Goal: Navigation & Orientation: Find specific page/section

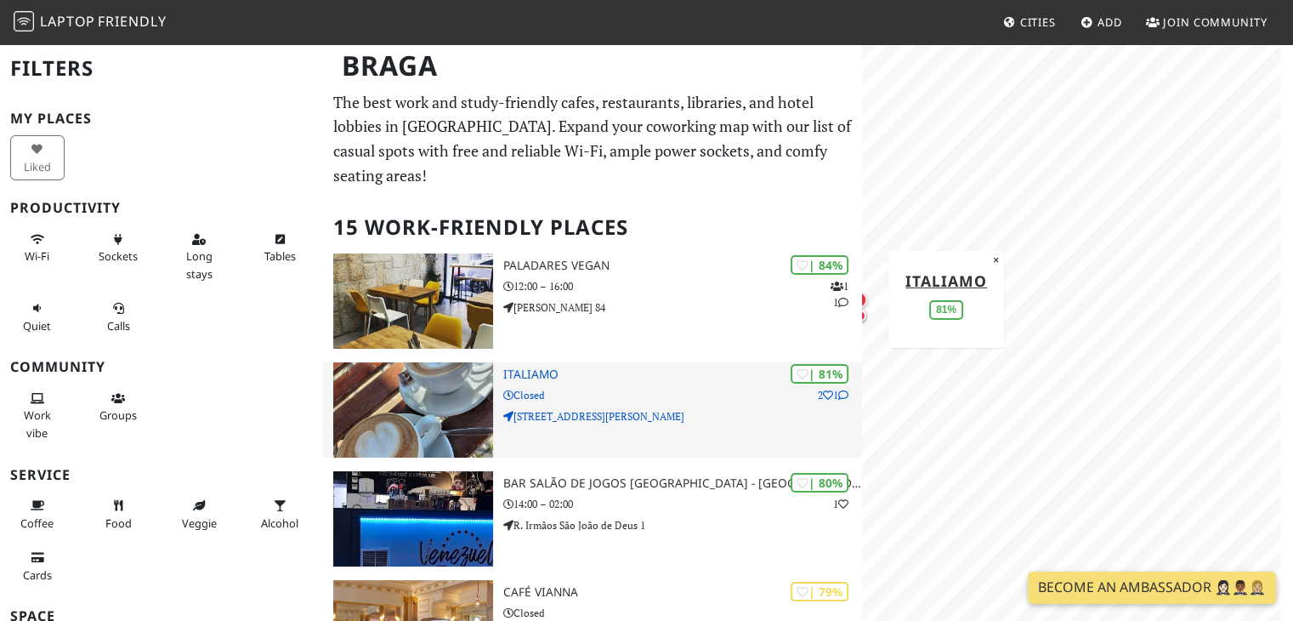
click at [589, 362] on div "| 81% 2 1 [GEOGRAPHIC_DATA] Closed [STREET_ADDRESS][PERSON_NAME]" at bounding box center [683, 409] width 360 height 95
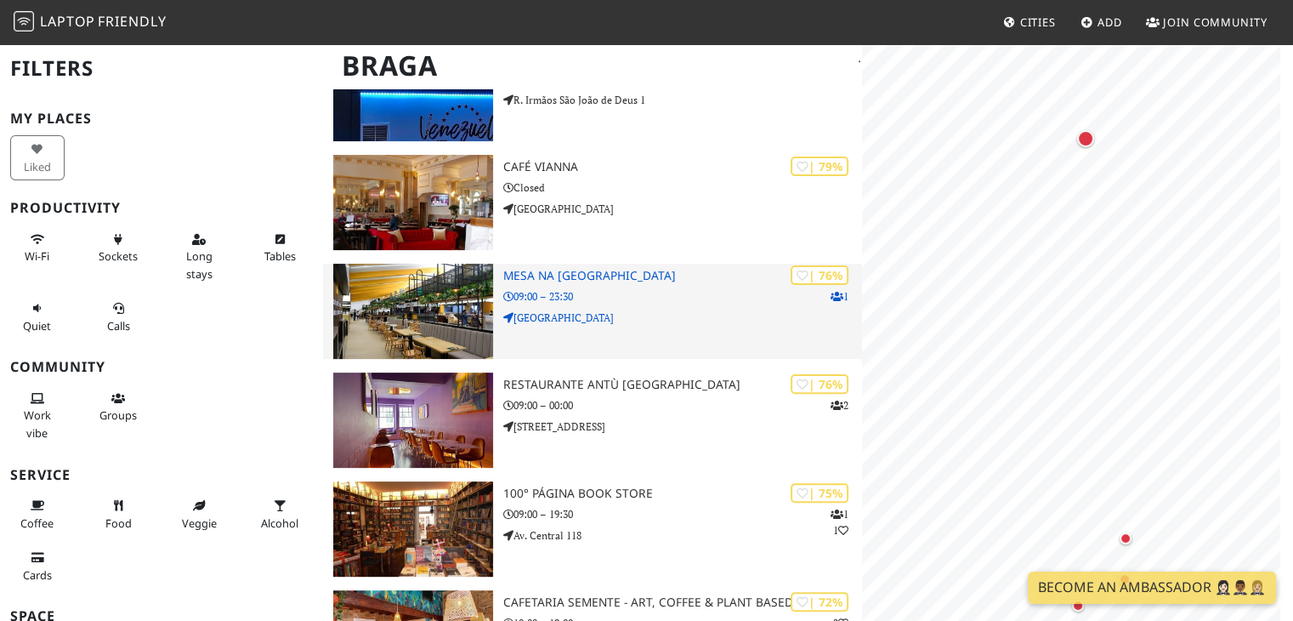
click at [667, 310] on p "[GEOGRAPHIC_DATA]" at bounding box center [683, 318] width 360 height 16
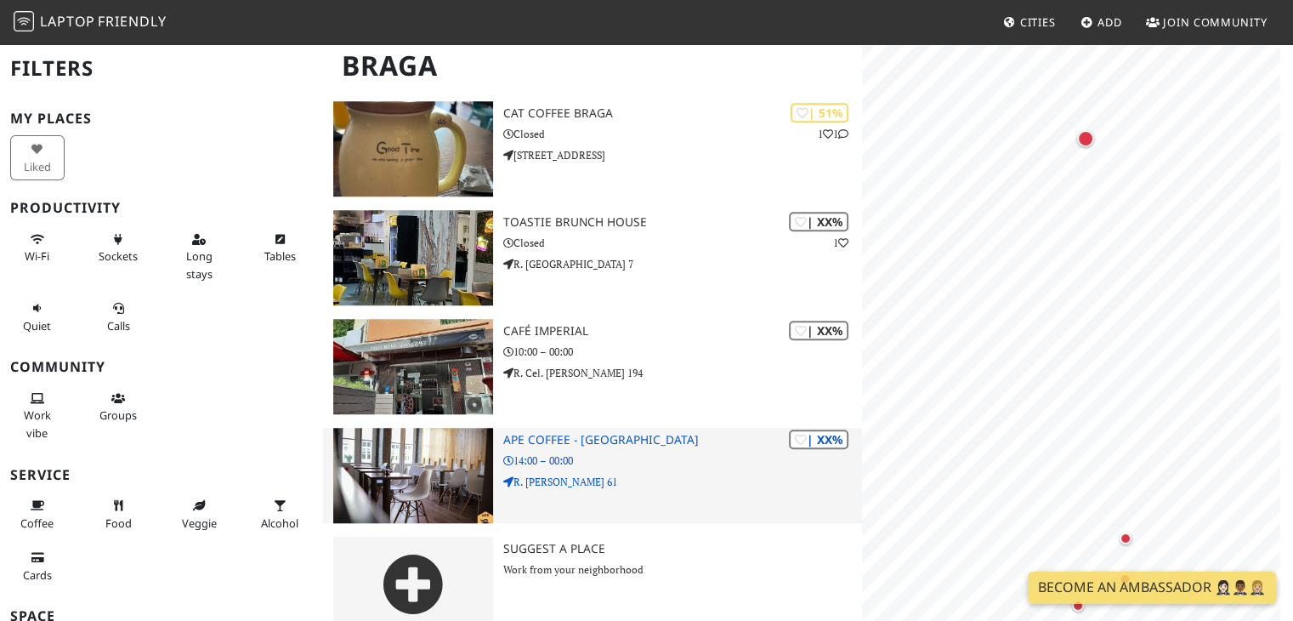
click at [449, 429] on img at bounding box center [412, 475] width 159 height 95
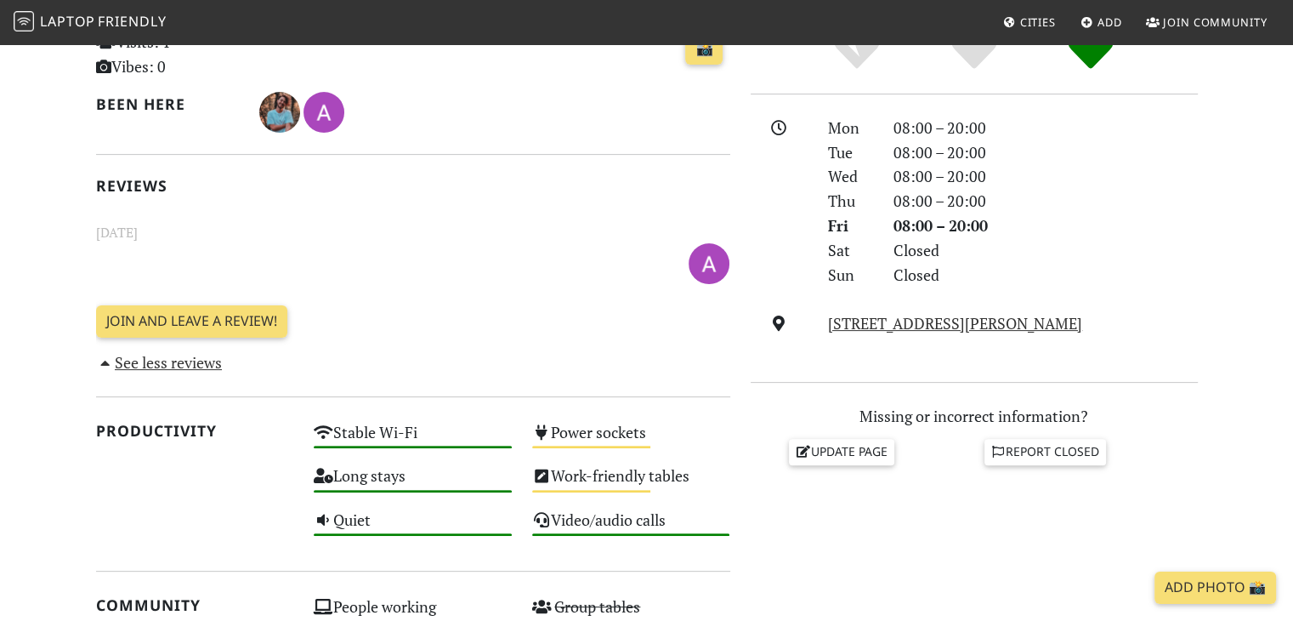
scroll to position [255, 0]
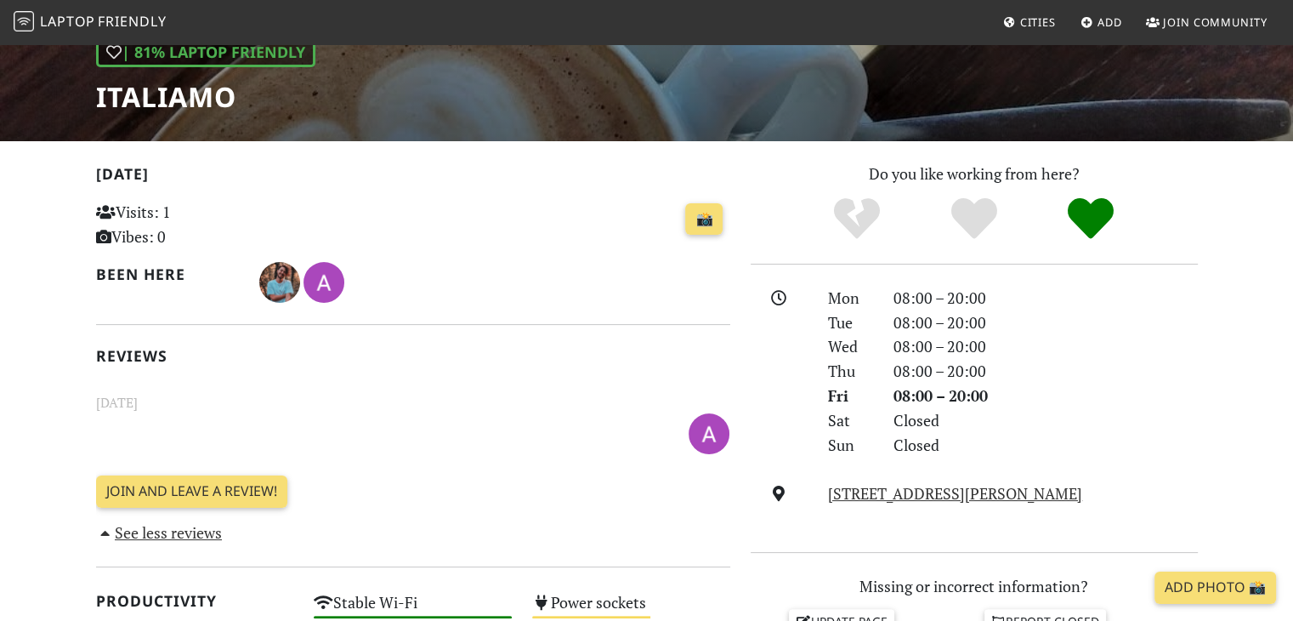
click at [105, 236] on icon at bounding box center [103, 236] width 15 height 15
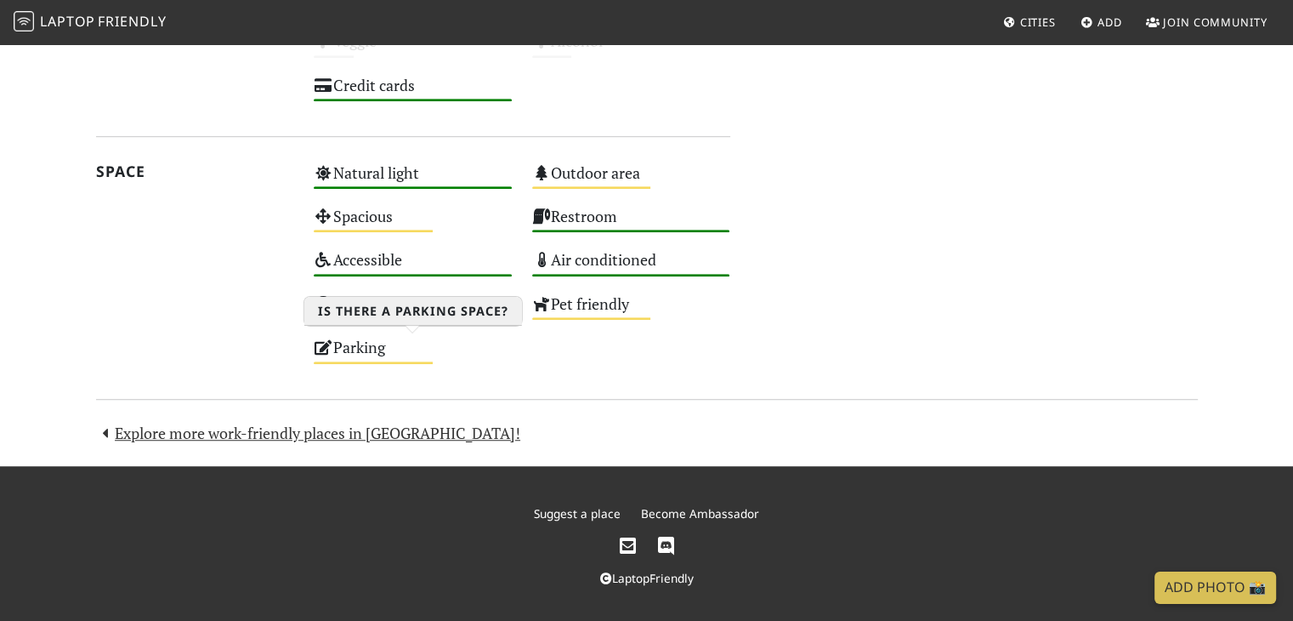
scroll to position [1126, 0]
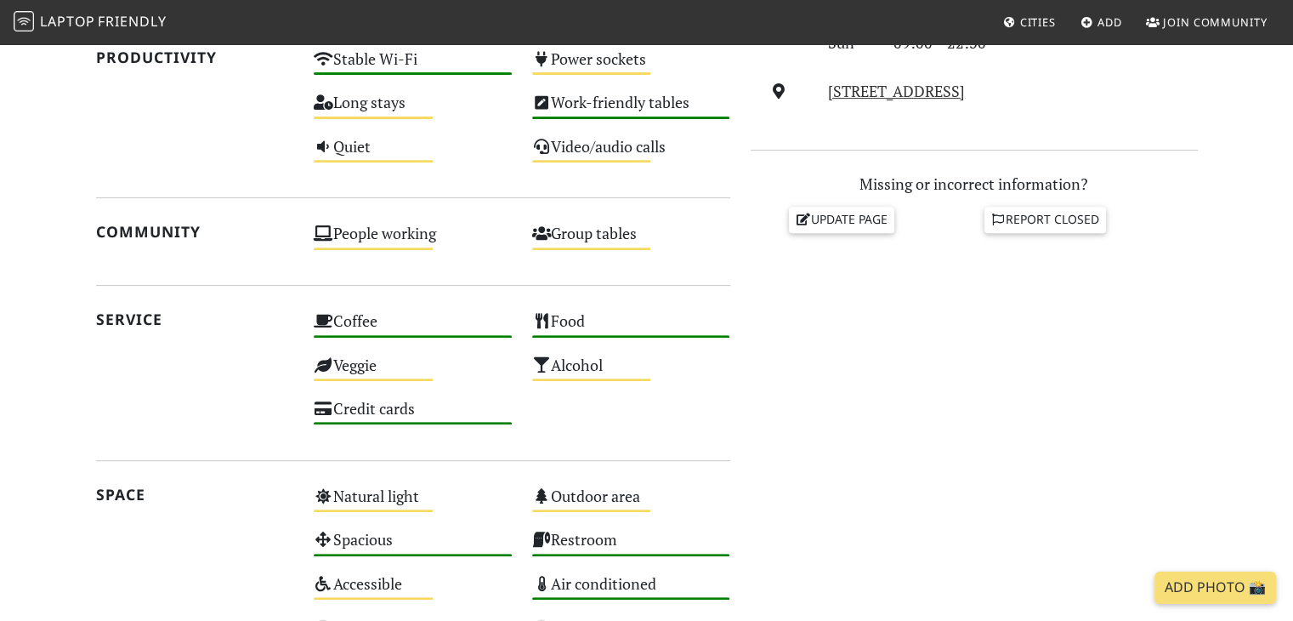
scroll to position [680, 0]
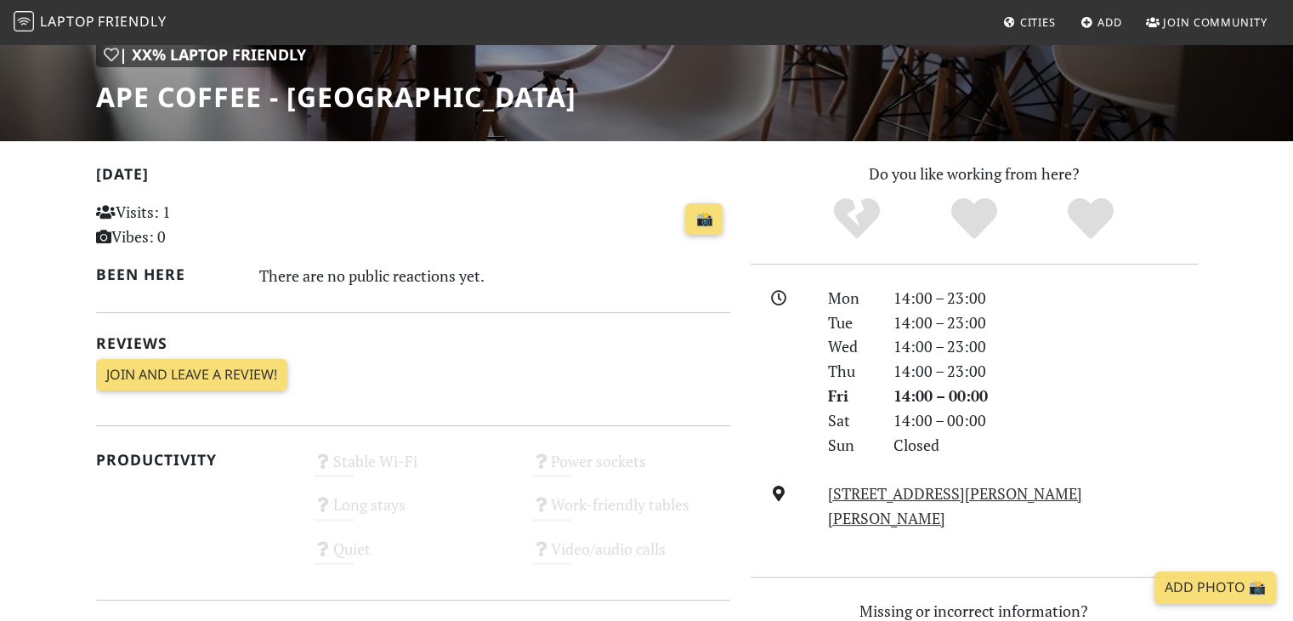
scroll to position [595, 0]
